Goal: Task Accomplishment & Management: Manage account settings

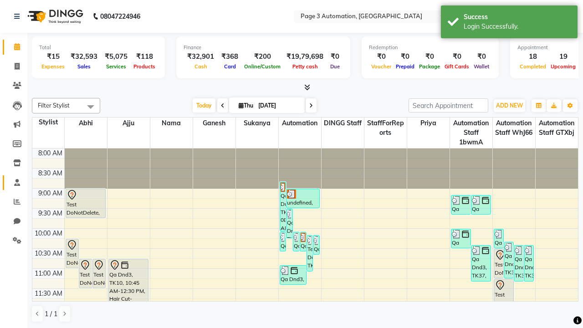
click at [14, 182] on span at bounding box center [17, 183] width 16 height 10
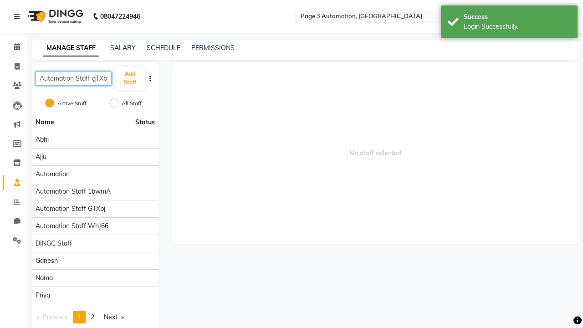
scroll to position [0, 1]
type input "Automation Staff gTXbj"
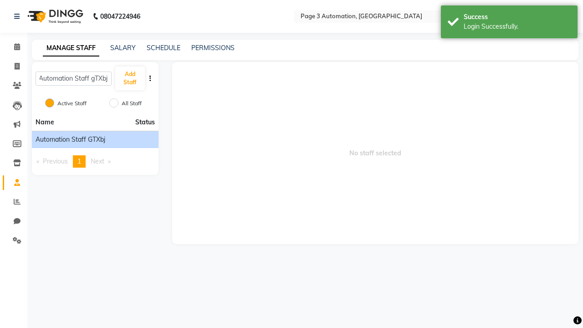
click at [95, 139] on span "Automation Staff gTXbj" at bounding box center [71, 140] width 70 height 10
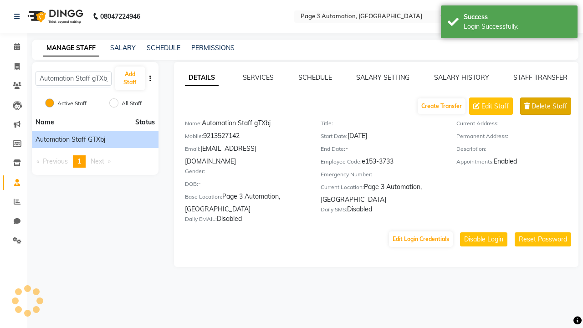
click at [550, 106] on span "Delete Staff" at bounding box center [550, 107] width 36 height 10
